Goal: Transaction & Acquisition: Download file/media

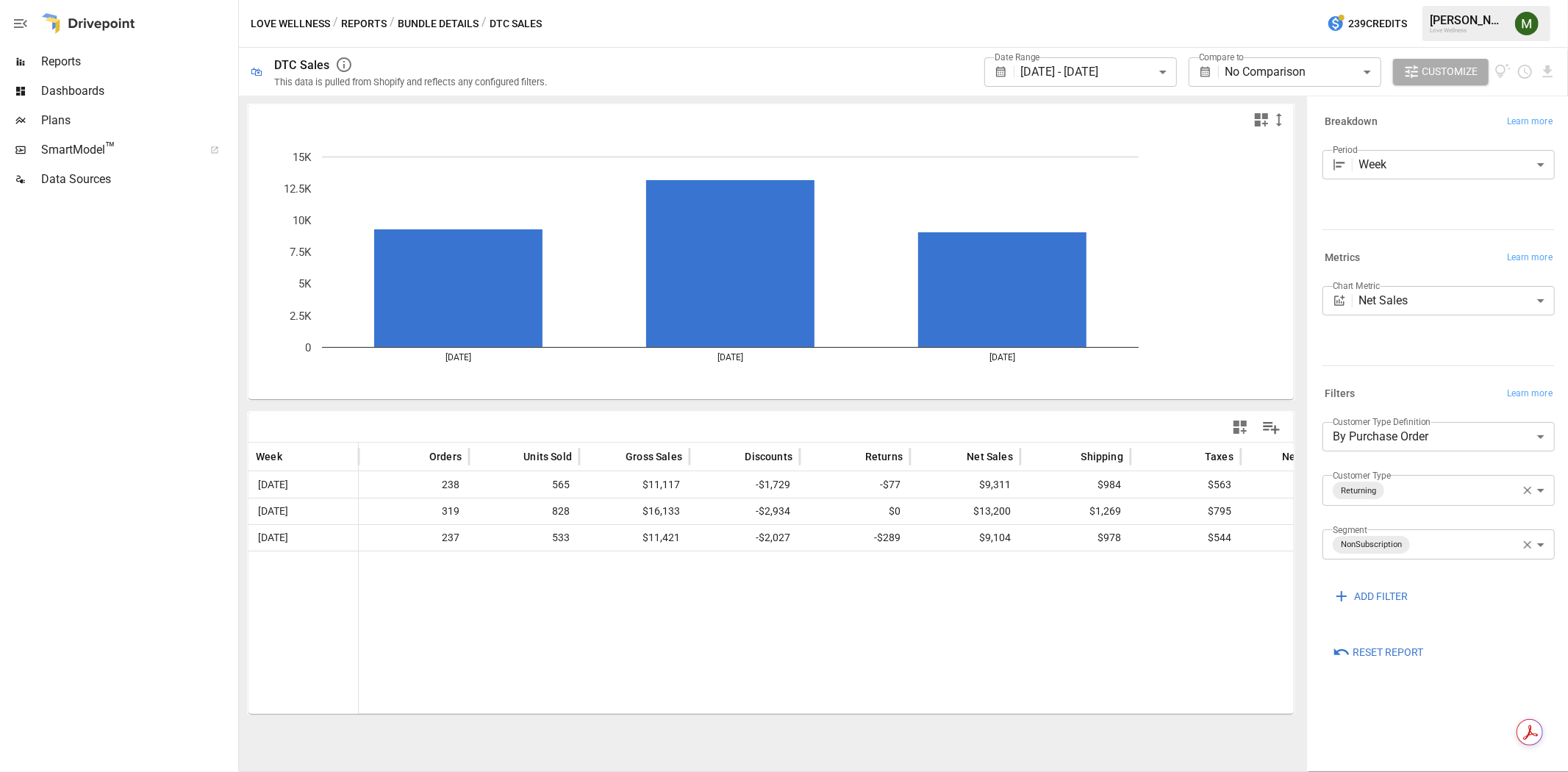
click at [1156, 0] on body "**********" at bounding box center [784, 0] width 1568 height 0
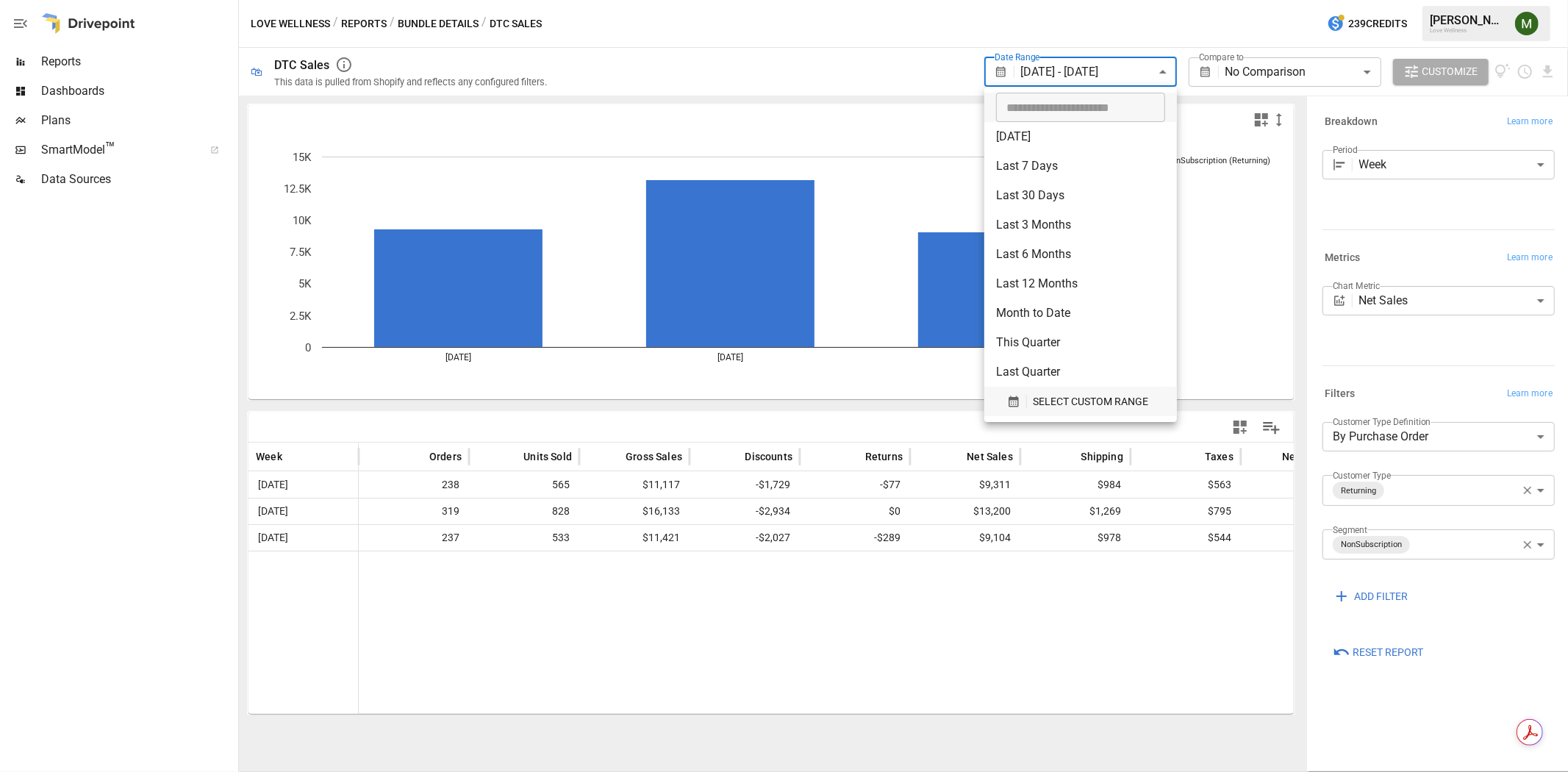
click at [1143, 390] on button "SELECT CUSTOM RANGE" at bounding box center [1080, 401] width 169 height 30
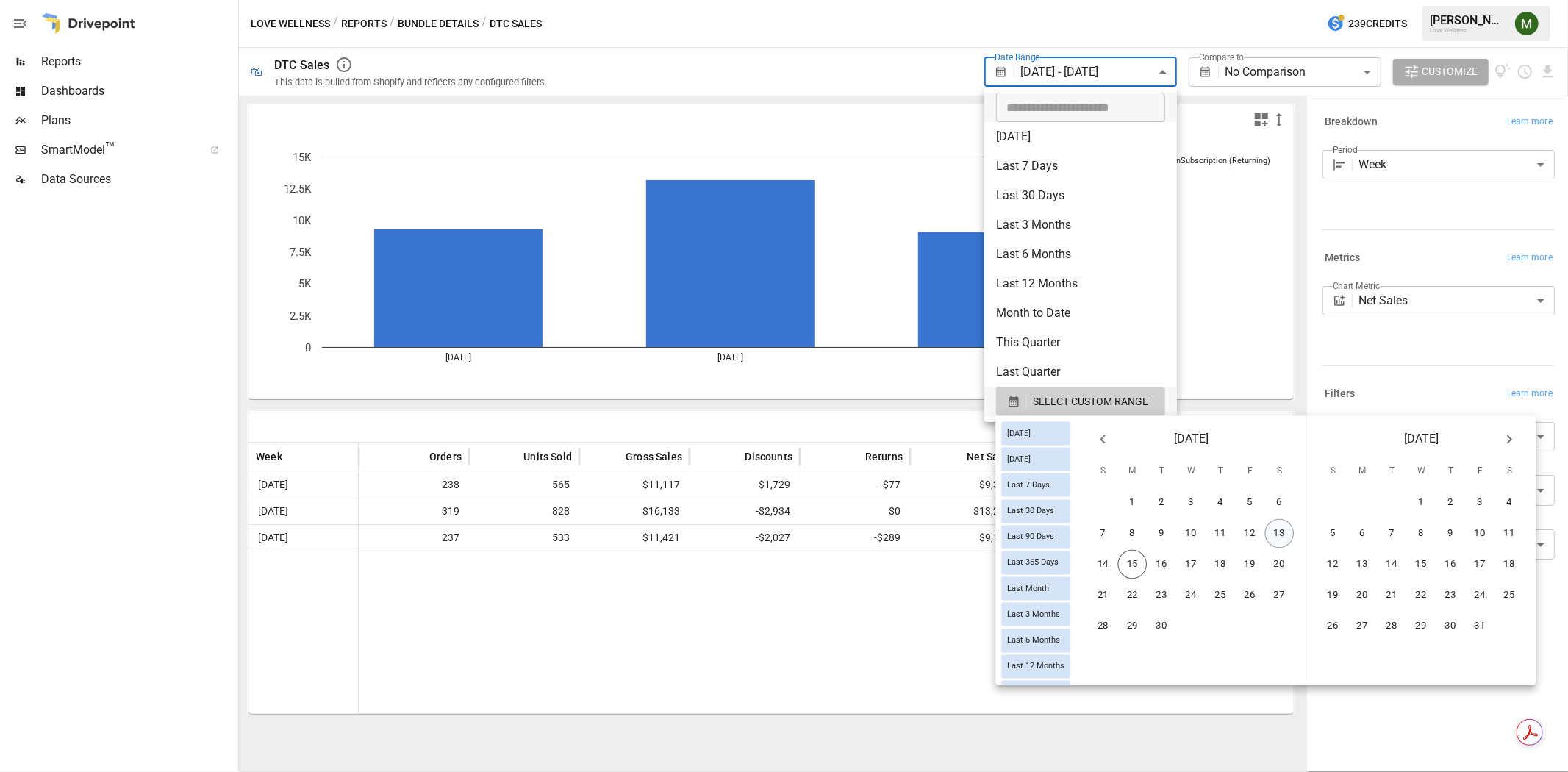
click at [1274, 523] on button "13" at bounding box center [1280, 534] width 30 height 30
click at [1111, 439] on icon "Previous month" at bounding box center [1103, 440] width 18 height 18
click at [1113, 644] on button "31" at bounding box center [1103, 657] width 30 height 30
click at [1512, 520] on button "13" at bounding box center [1509, 534] width 30 height 30
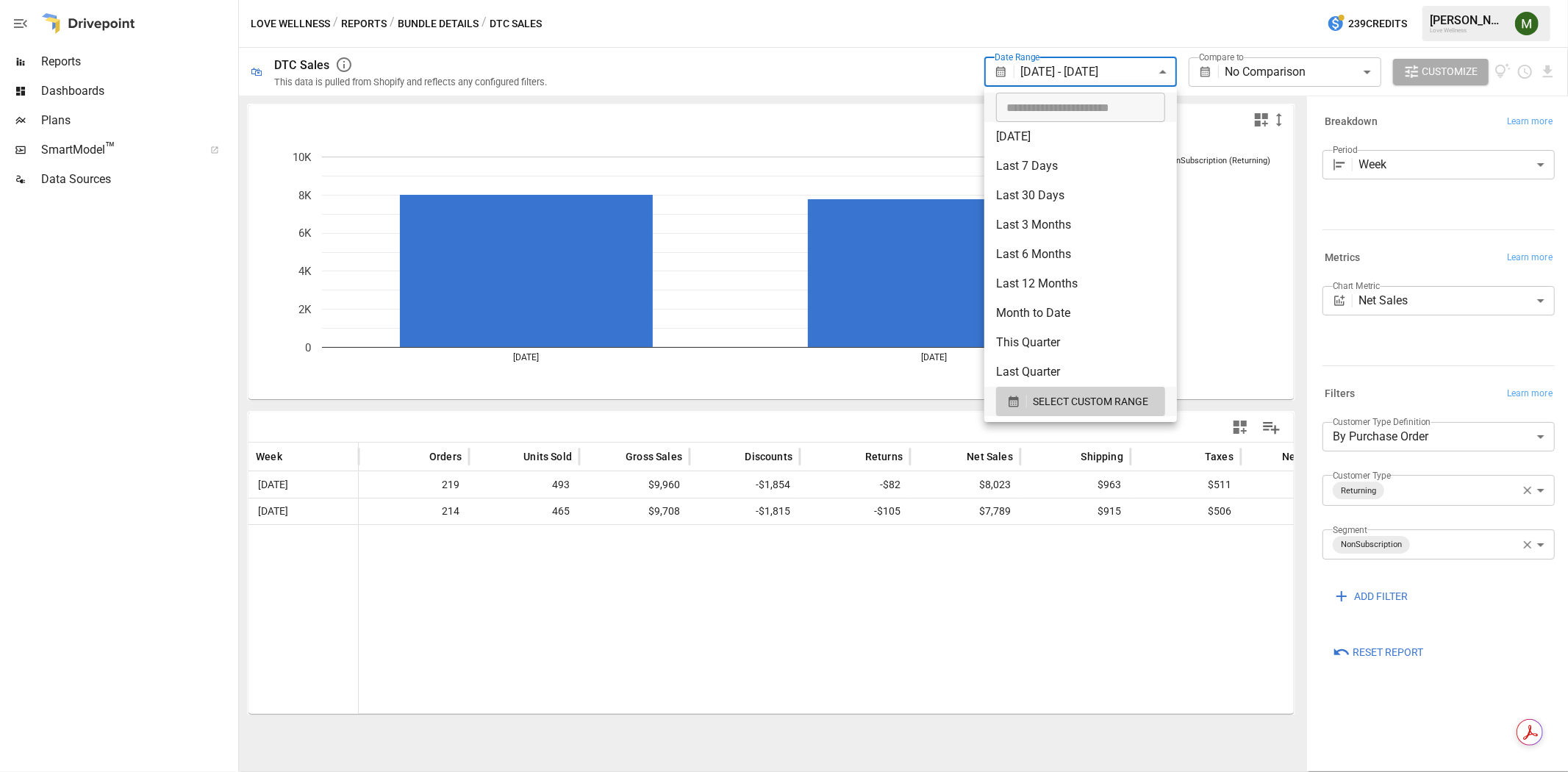
click at [1547, 67] on div at bounding box center [784, 386] width 1568 height 772
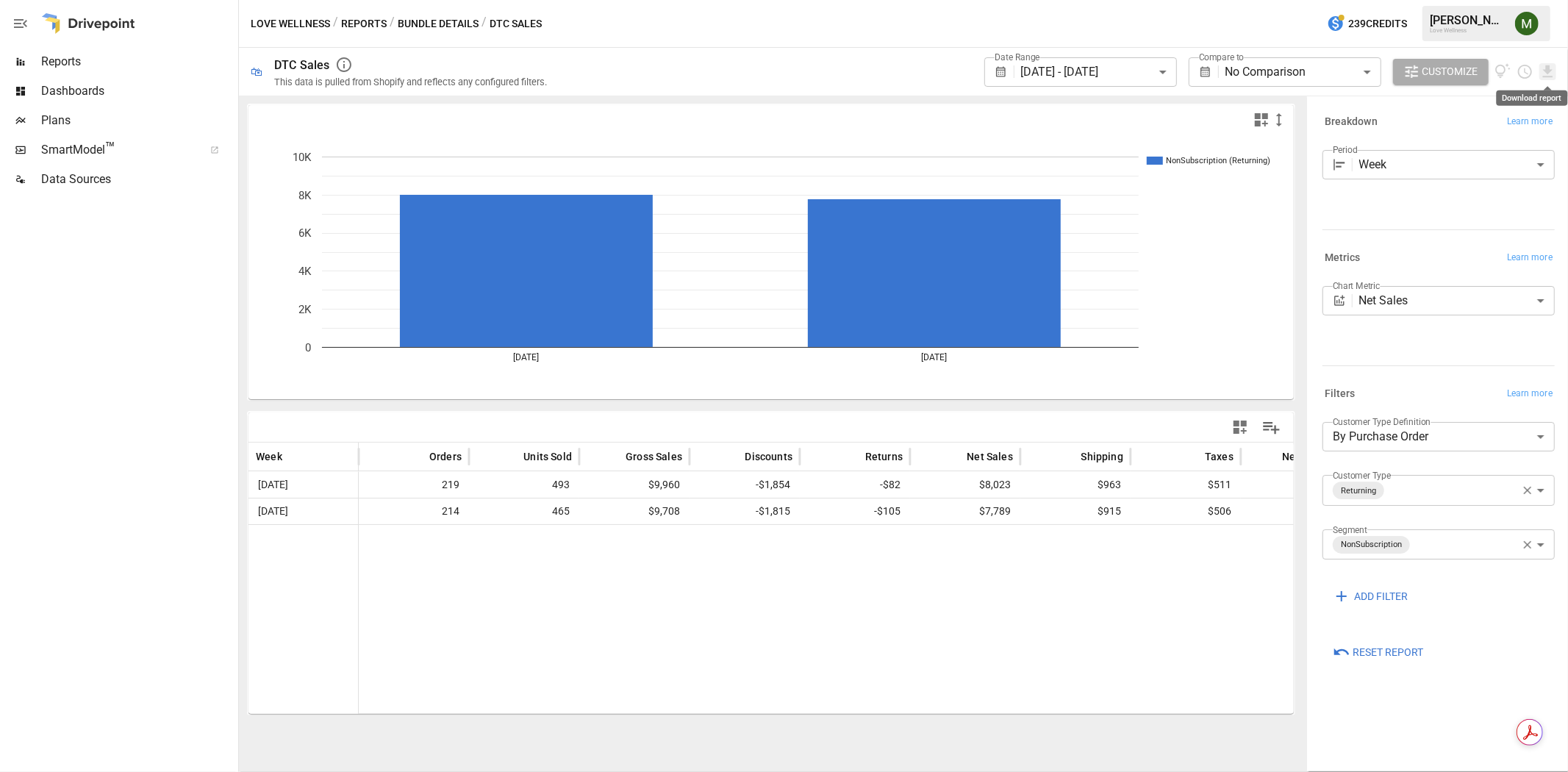
click at [1547, 67] on icon "Download report" at bounding box center [1548, 71] width 10 height 12
click at [1514, 133] on li "Download as CSV" at bounding box center [1499, 130] width 117 height 30
